Goal: Transaction & Acquisition: Purchase product/service

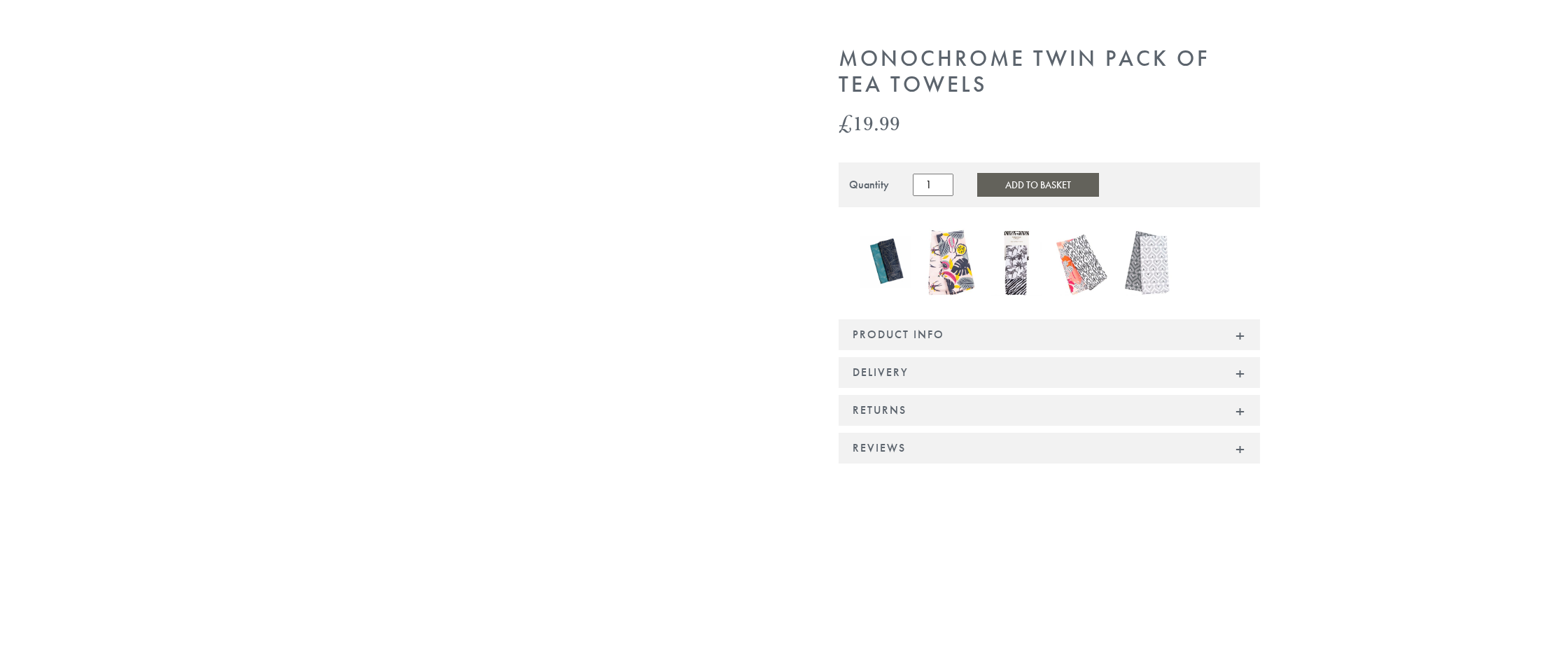
scroll to position [158, 0]
click at [1113, 231] on div at bounding box center [1082, 266] width 66 height 70
click at [1160, 247] on img at bounding box center [1148, 264] width 52 height 67
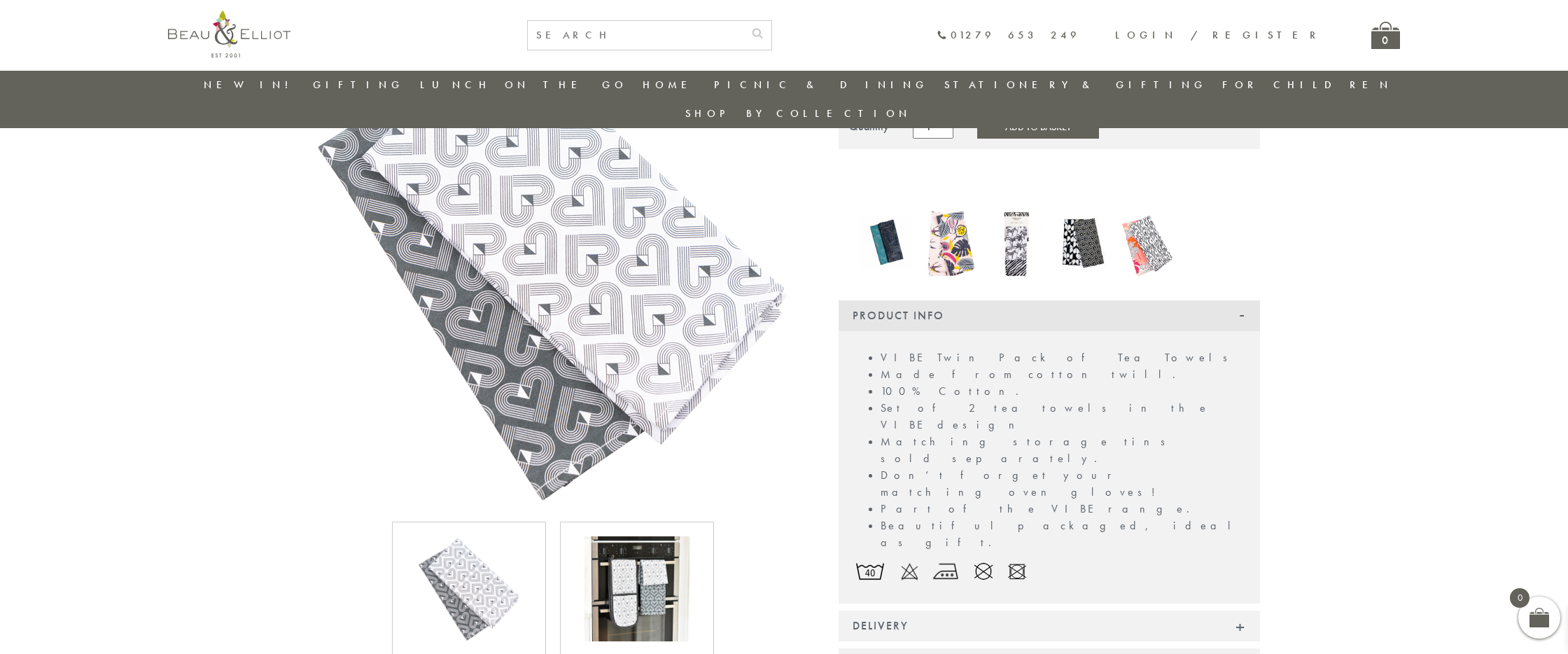
scroll to position [76, 0]
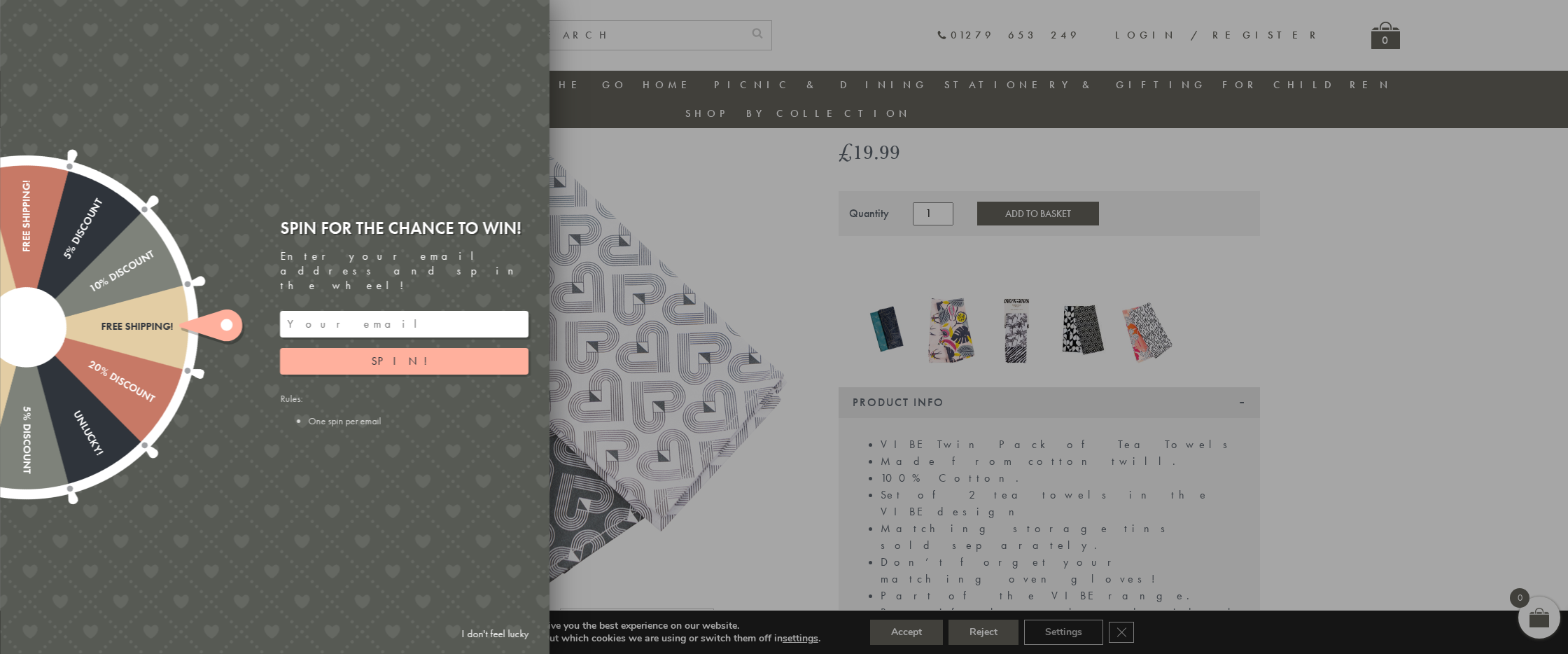
click at [712, 213] on div at bounding box center [784, 327] width 1568 height 654
click at [1385, 367] on div at bounding box center [784, 327] width 1568 height 654
click at [653, 414] on div at bounding box center [784, 327] width 1568 height 654
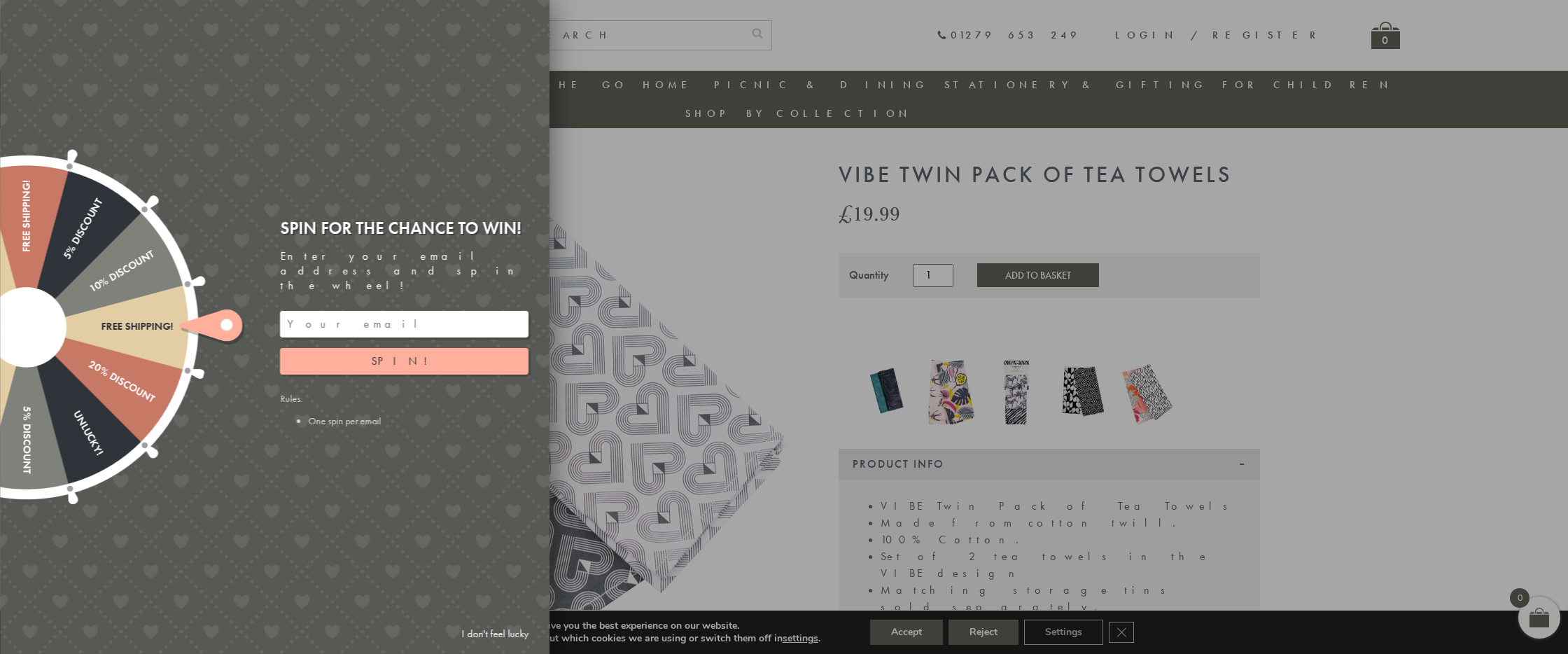
scroll to position [18, 0]
click at [659, 301] on div at bounding box center [784, 327] width 1568 height 654
click at [388, 310] on input "email" at bounding box center [404, 323] width 248 height 27
click at [378, 348] on button "Spin!" at bounding box center [404, 361] width 248 height 27
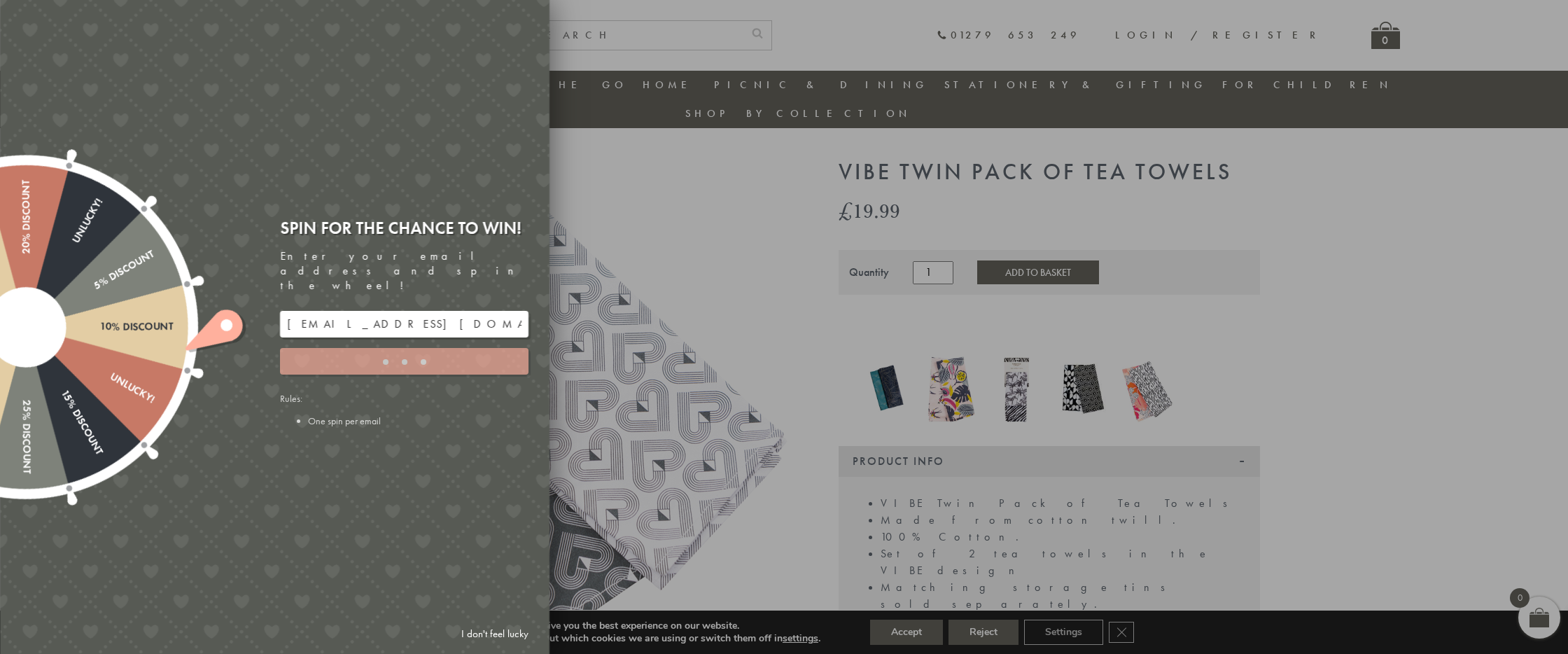
type input "JJHWAXHK"
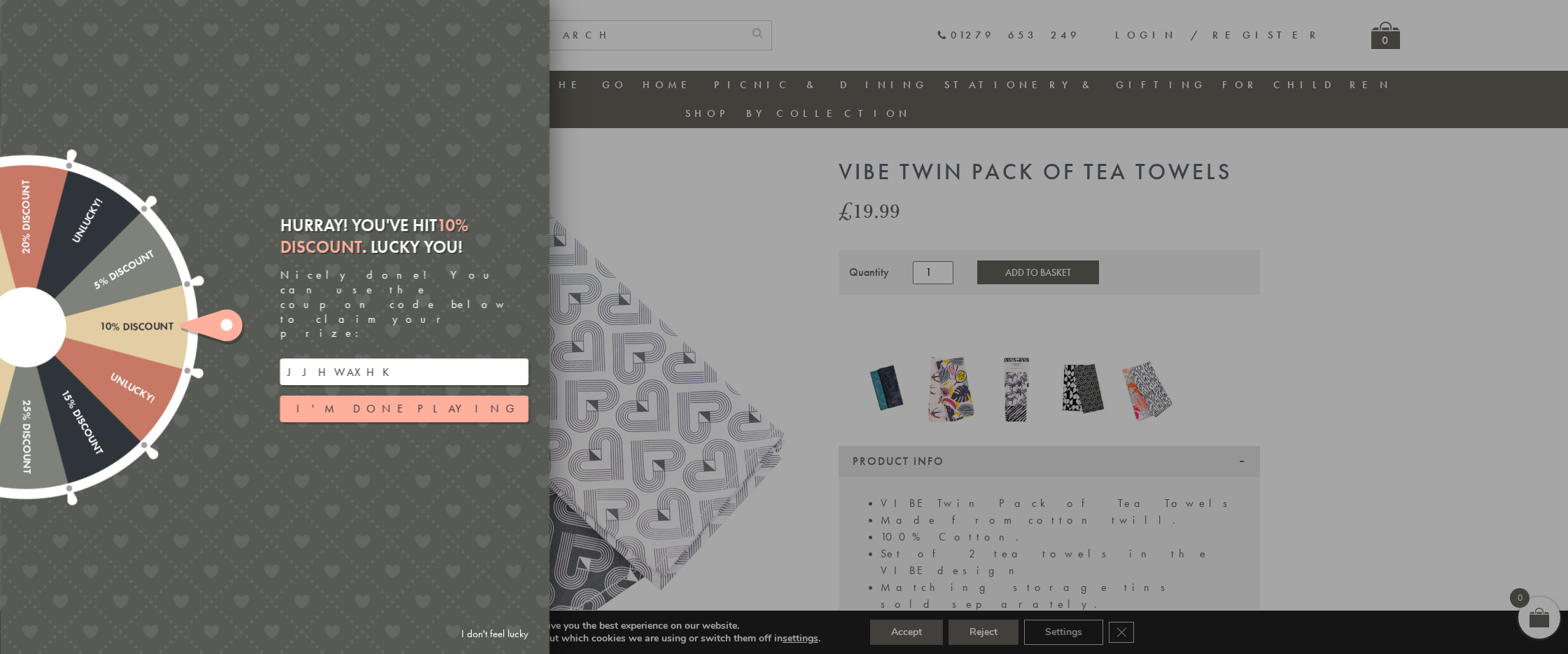
click at [305, 358] on input "JJHWAXHK" at bounding box center [404, 371] width 248 height 27
click at [437, 395] on button "I'm done playing" at bounding box center [404, 408] width 248 height 27
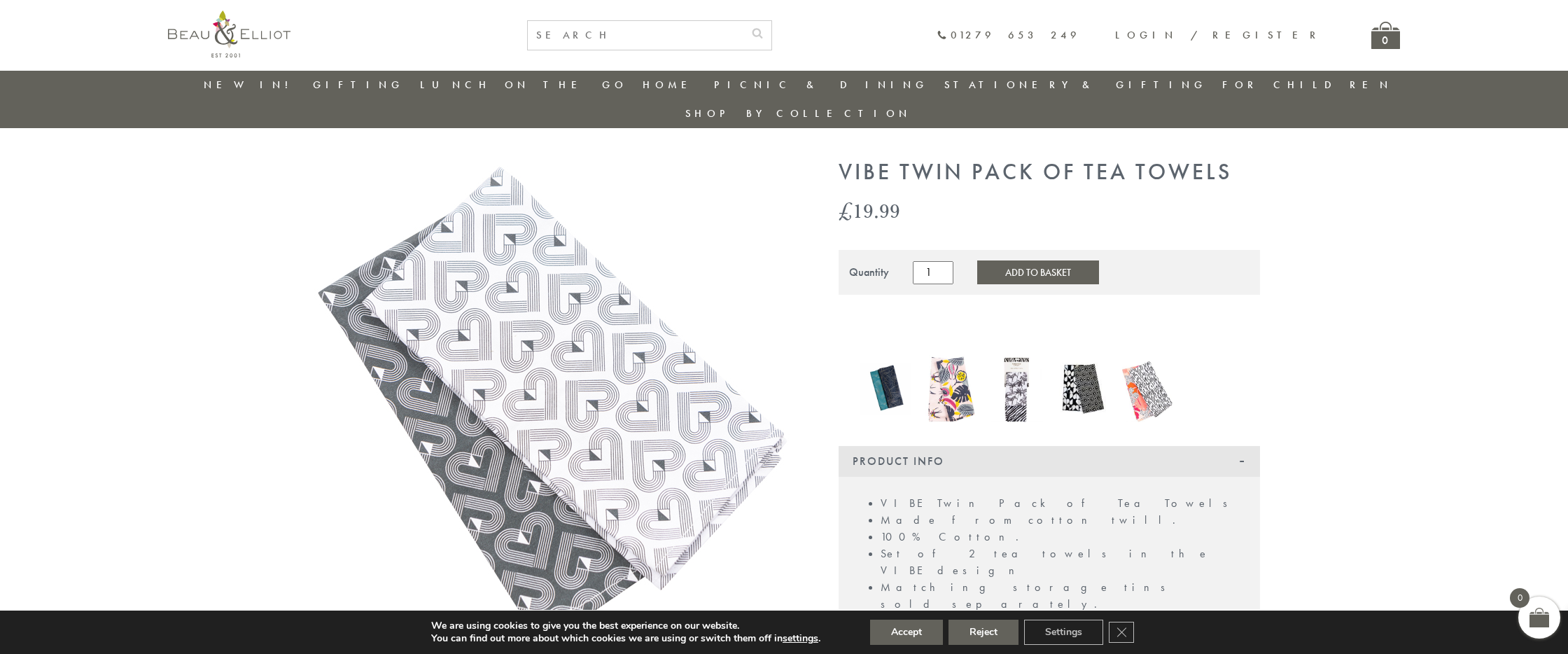
click at [632, 404] on img at bounding box center [553, 404] width 490 height 490
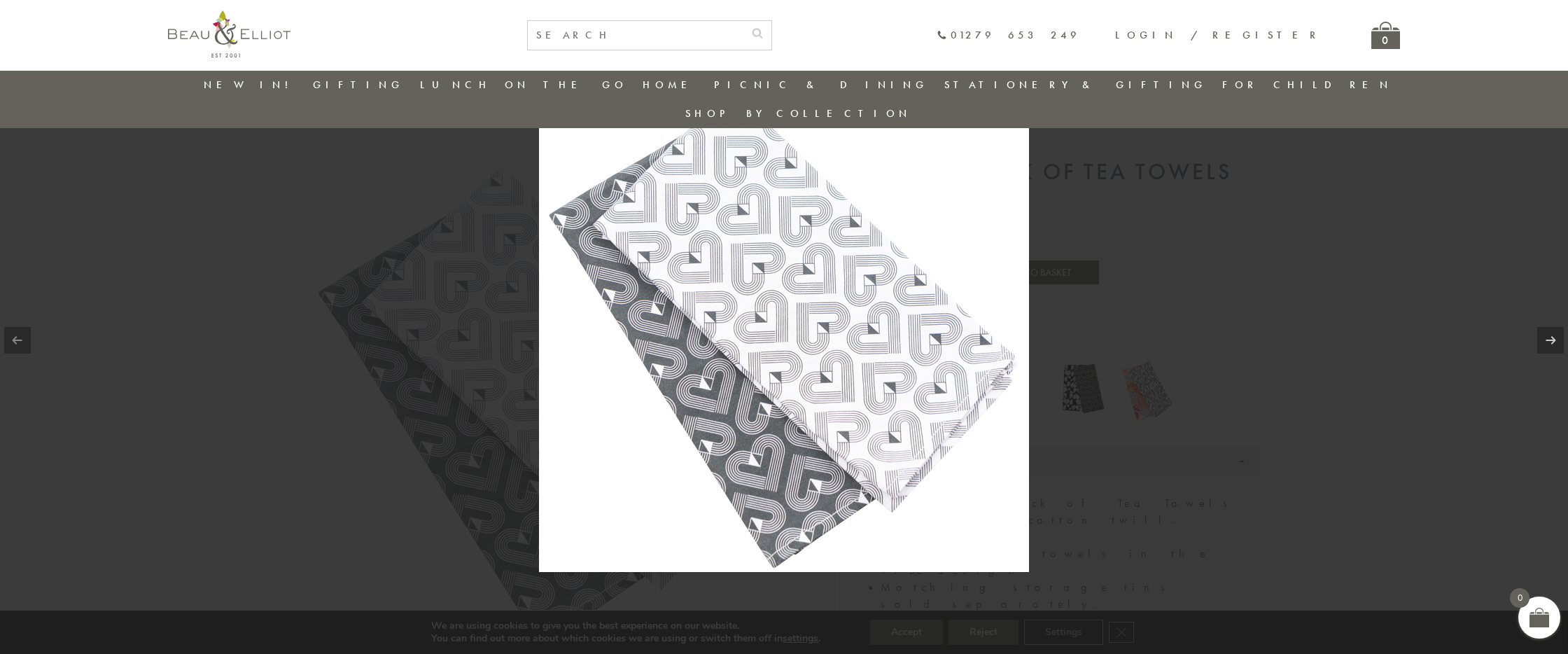
click at [710, 386] on img at bounding box center [784, 327] width 490 height 490
click at [1202, 335] on div at bounding box center [784, 327] width 1568 height 654
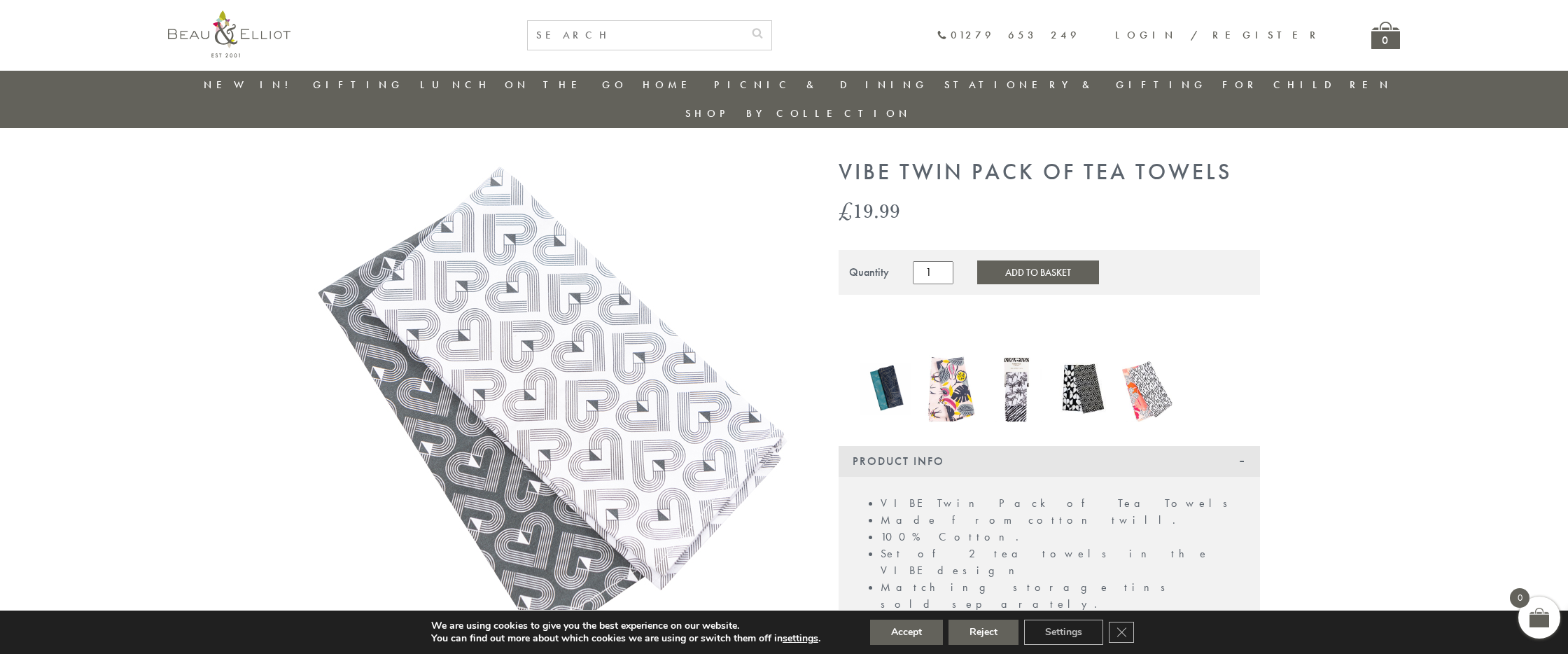
click at [1088, 370] on img at bounding box center [1082, 388] width 52 height 52
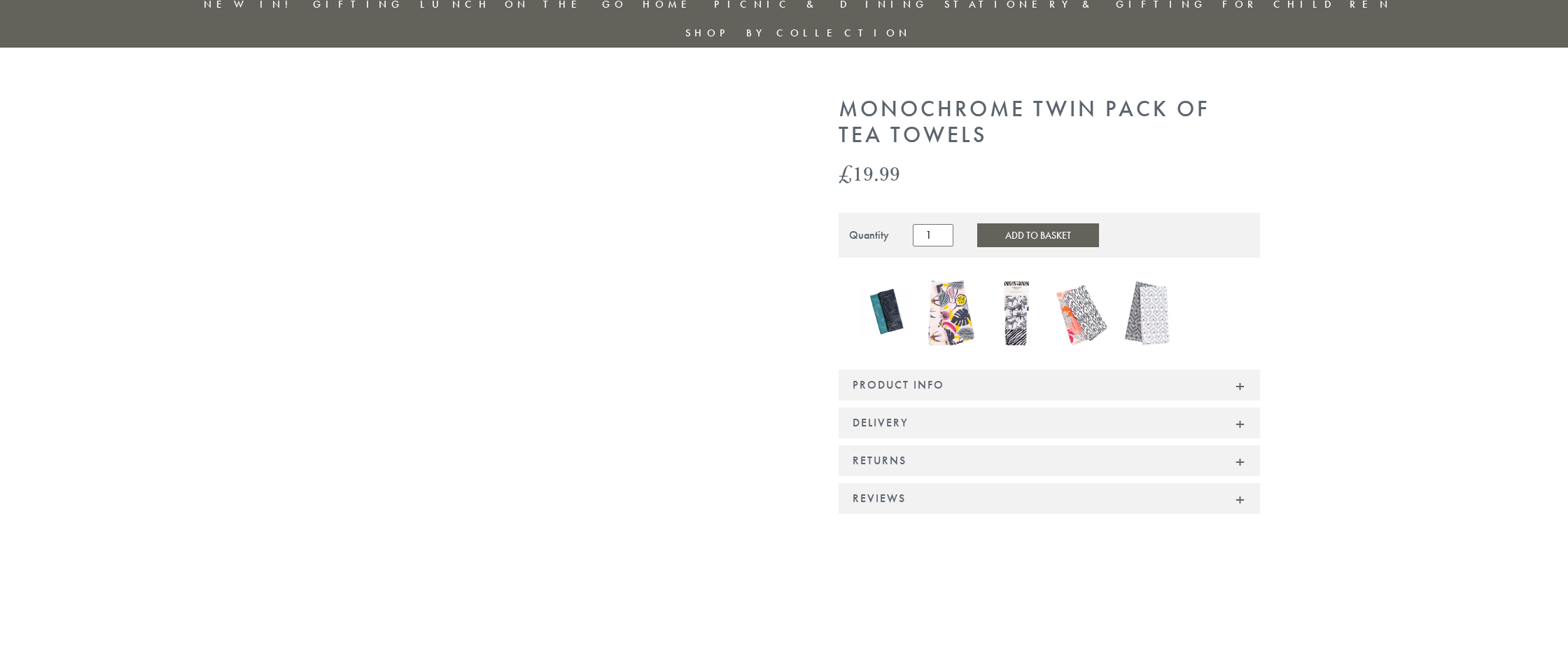
scroll to position [201, 0]
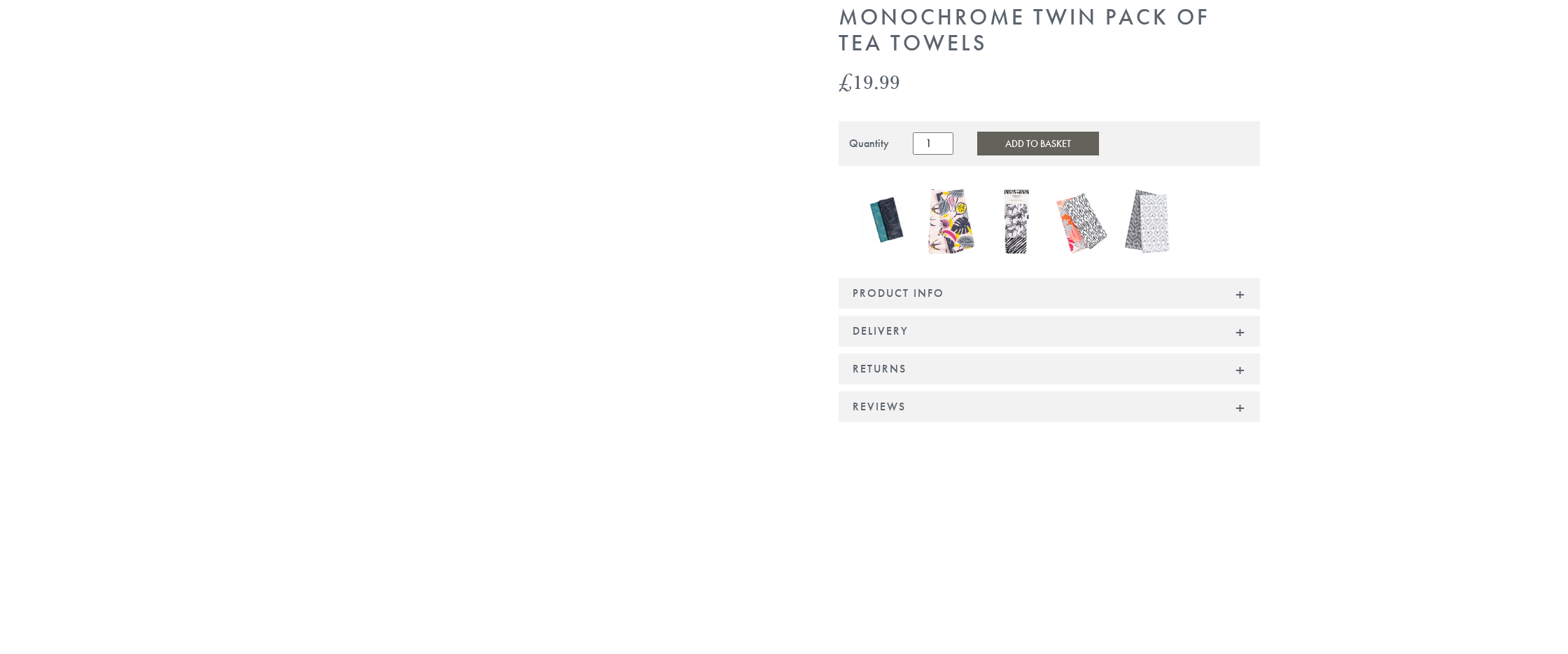
click at [869, 195] on img at bounding box center [885, 221] width 52 height 52
click at [877, 195] on img at bounding box center [885, 221] width 52 height 52
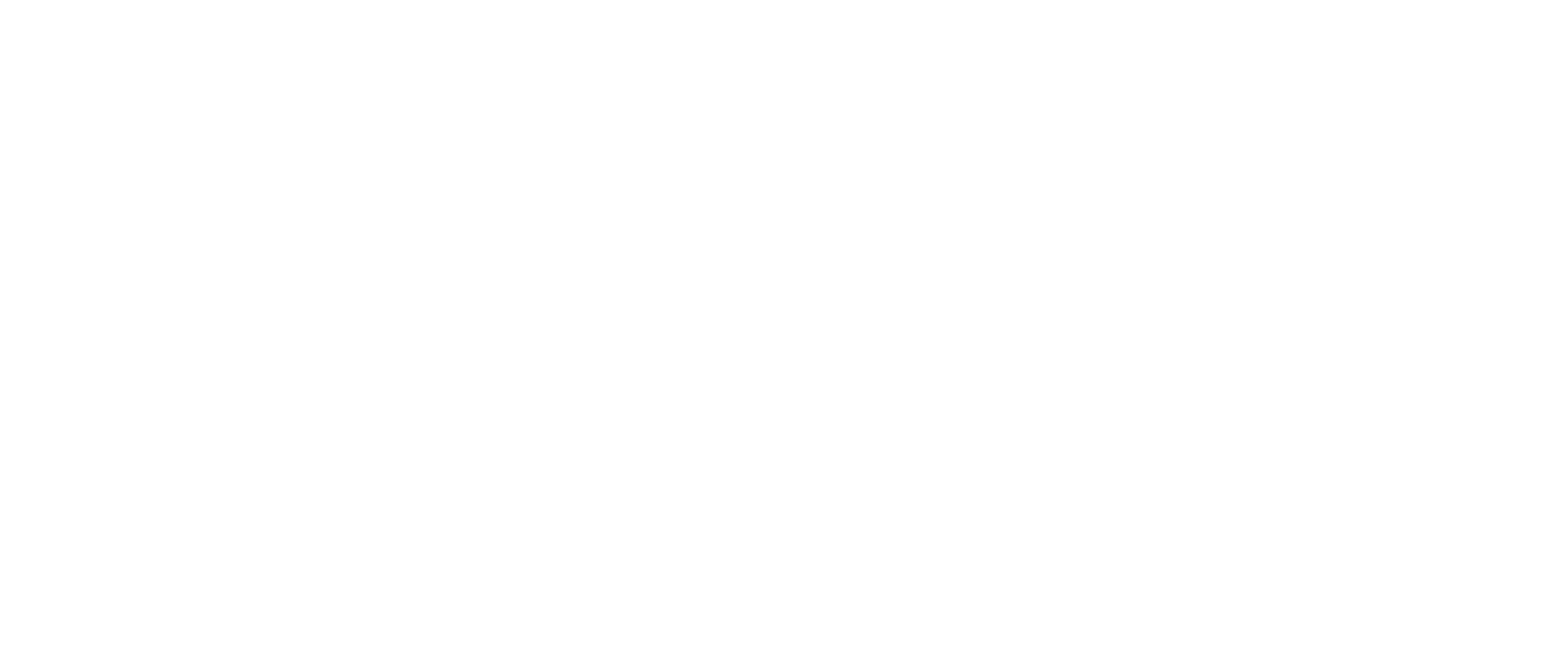
scroll to position [1003, 0]
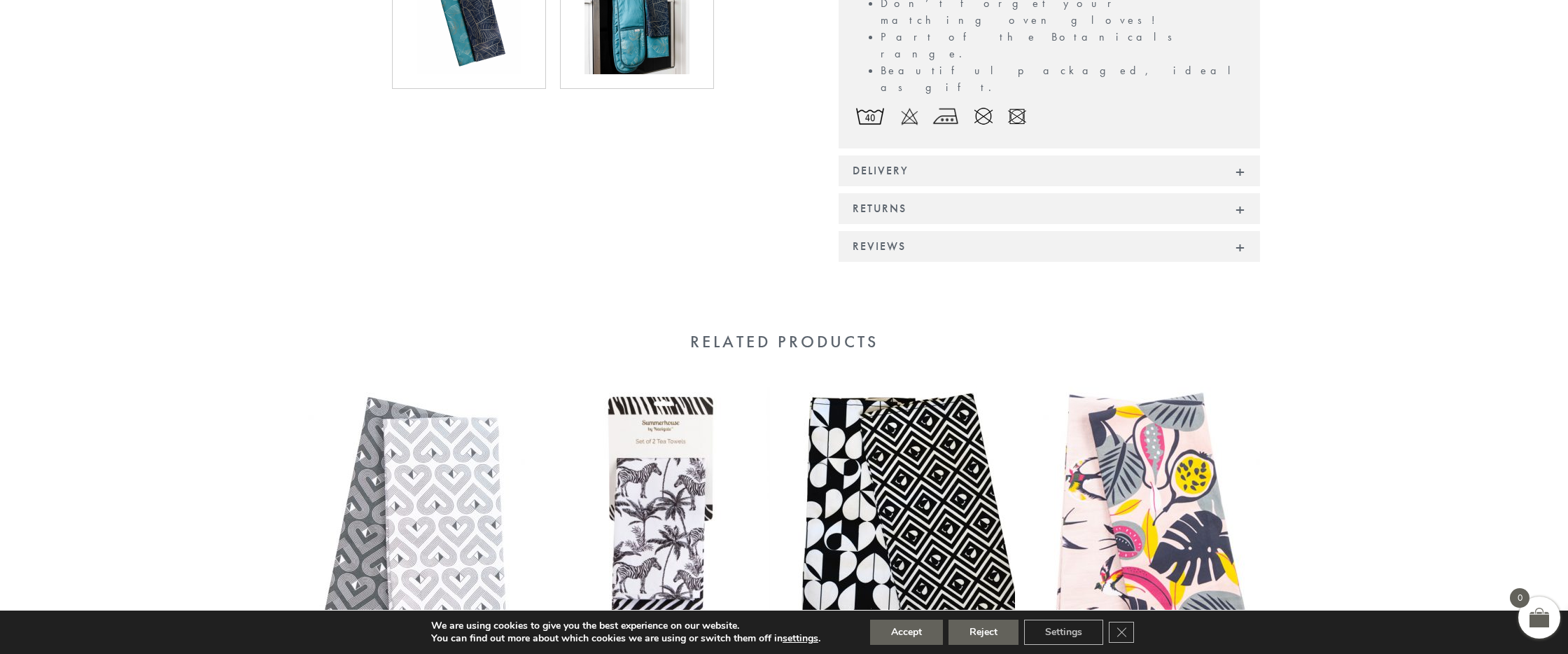
click at [953, 386] on img at bounding box center [907, 526] width 217 height 280
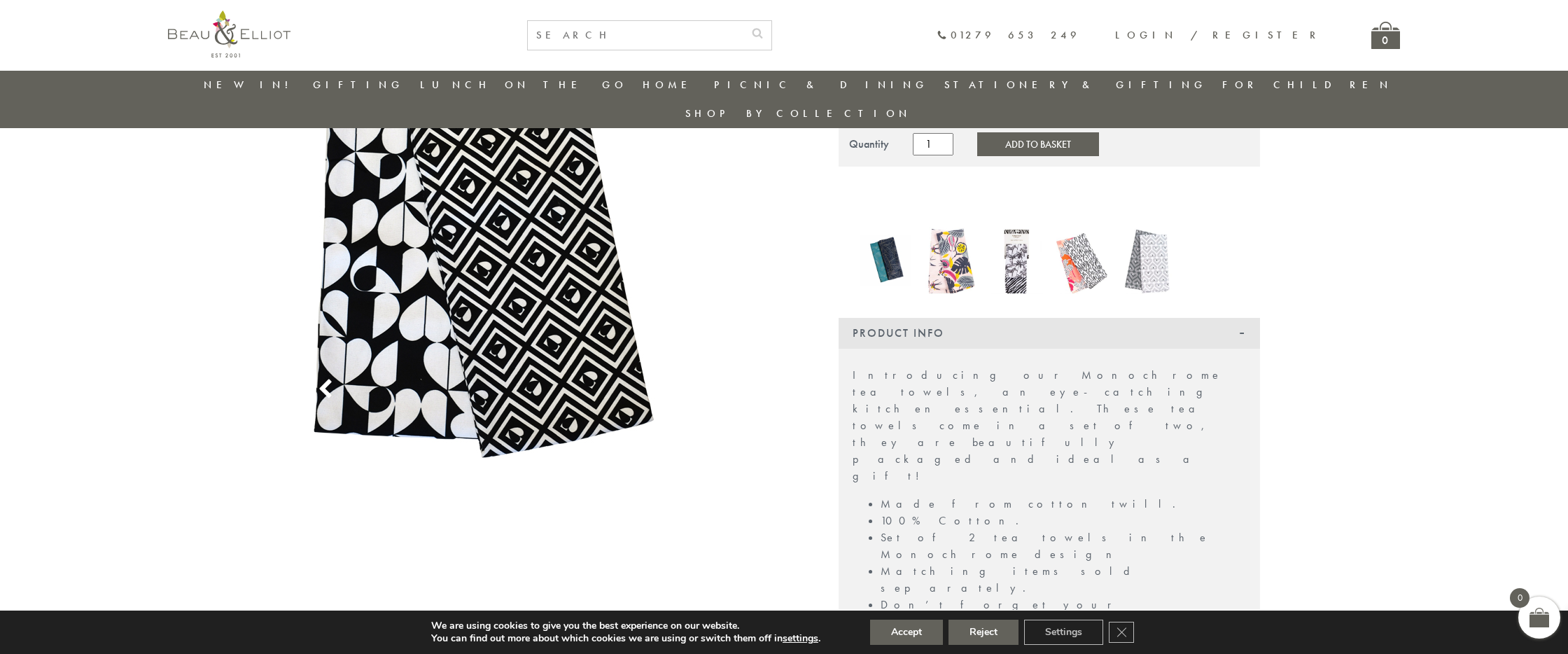
scroll to position [161, 0]
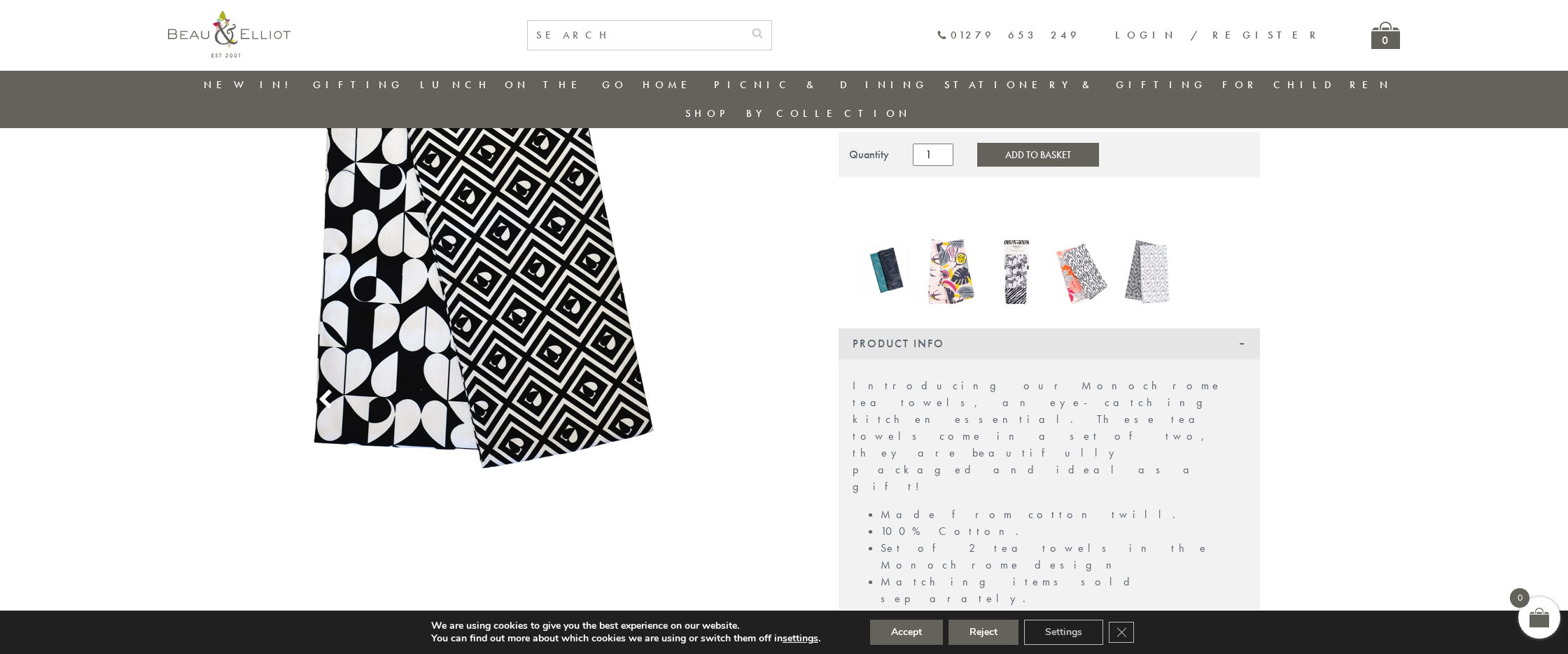
click at [487, 215] on img at bounding box center [483, 243] width 350 height 455
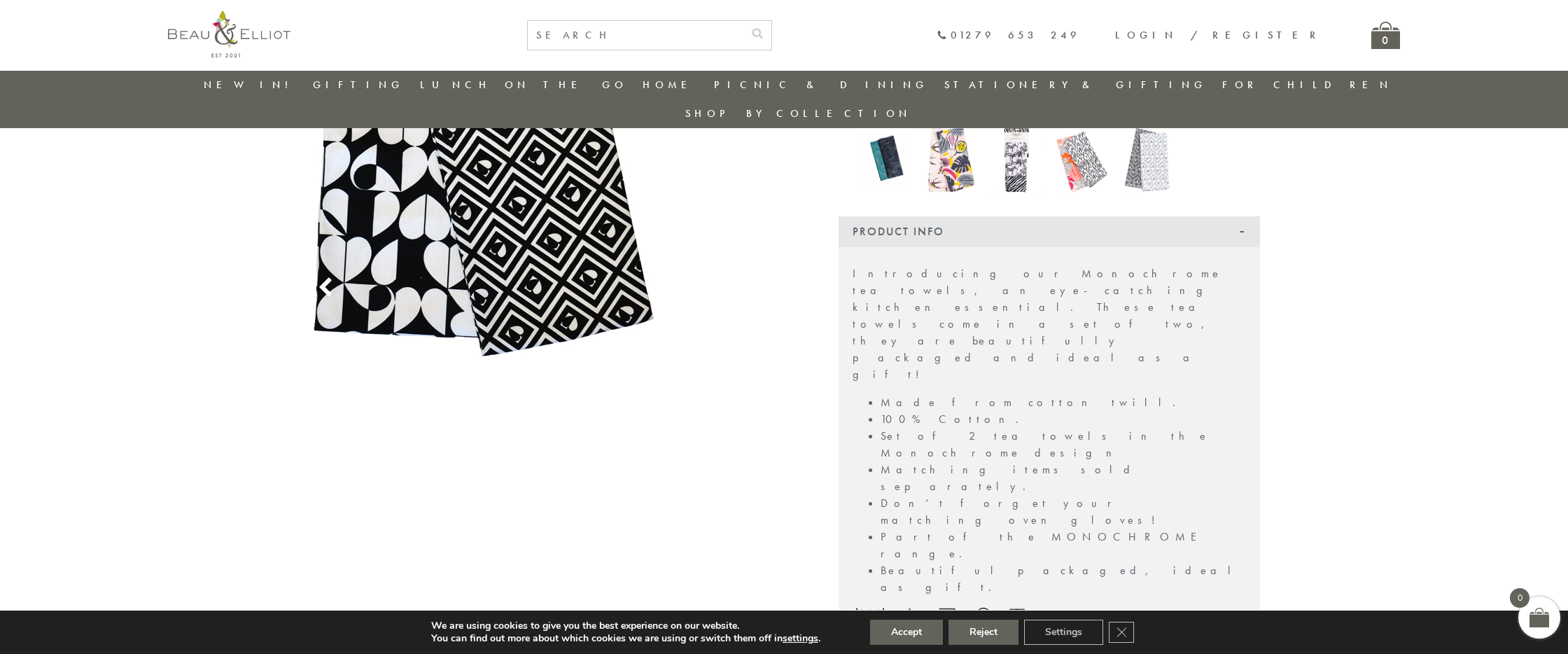
scroll to position [523, 0]
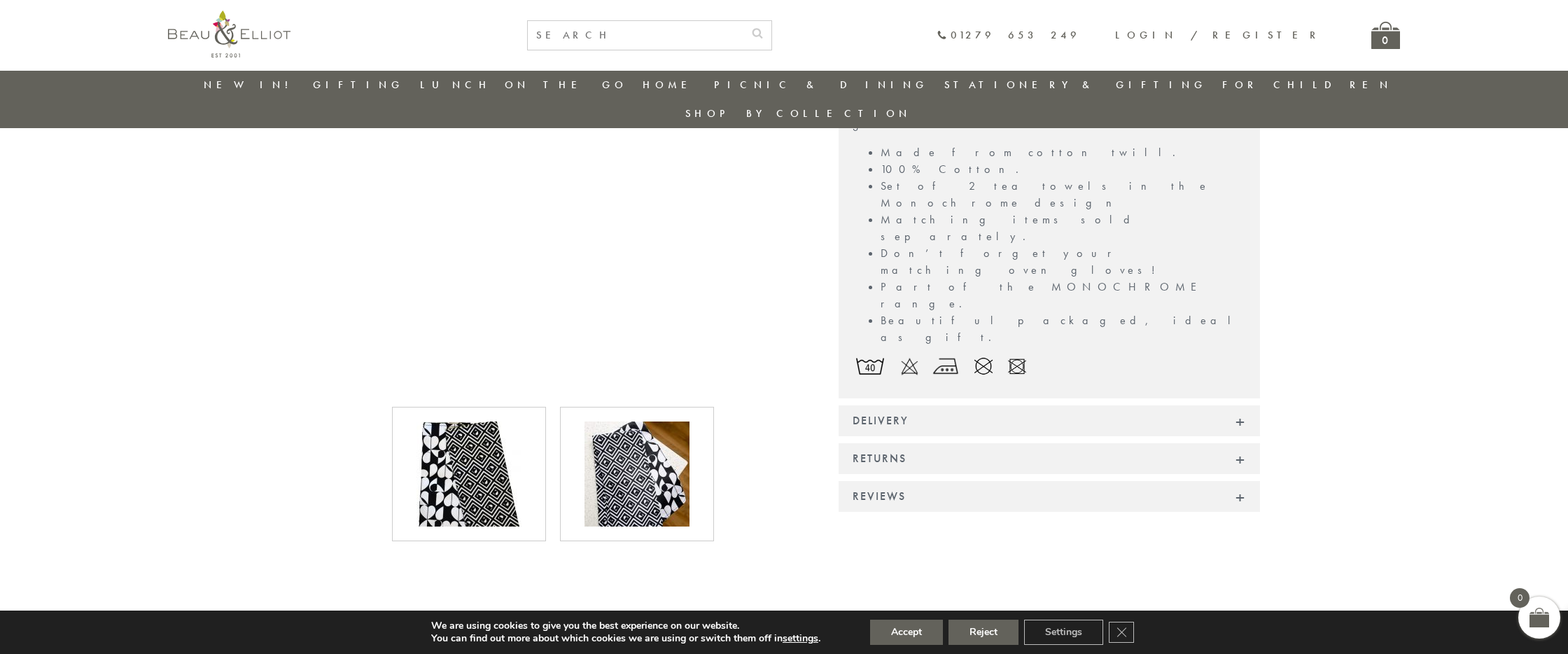
click at [670, 466] on img at bounding box center [637, 474] width 105 height 105
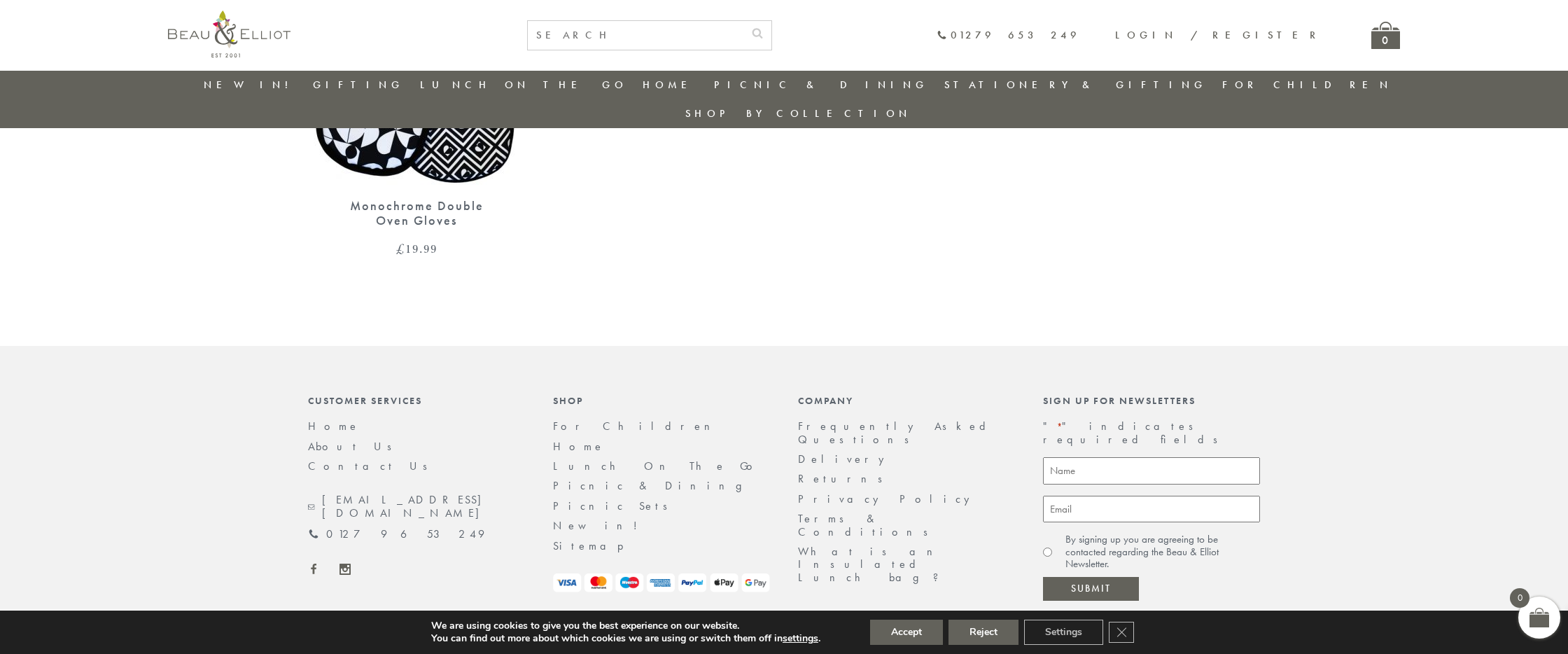
scroll to position [1289, 0]
